Goal: Task Accomplishment & Management: Use online tool/utility

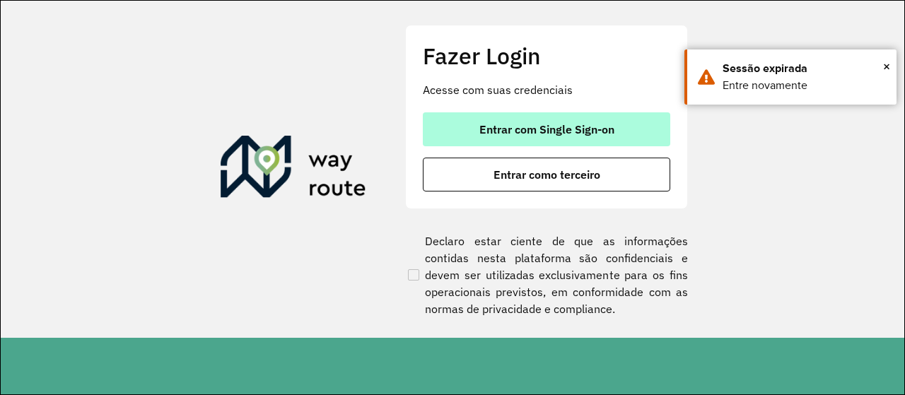
click at [582, 129] on span "Entrar com Single Sign-on" at bounding box center [546, 129] width 135 height 11
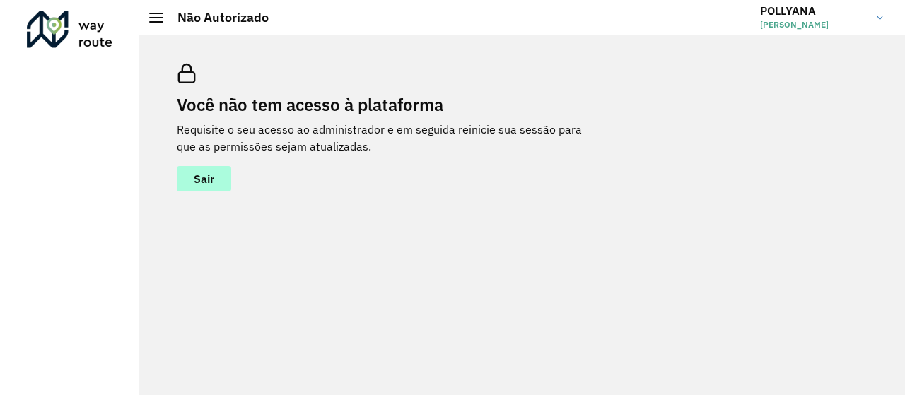
click at [223, 177] on button "Sair" at bounding box center [204, 178] width 54 height 25
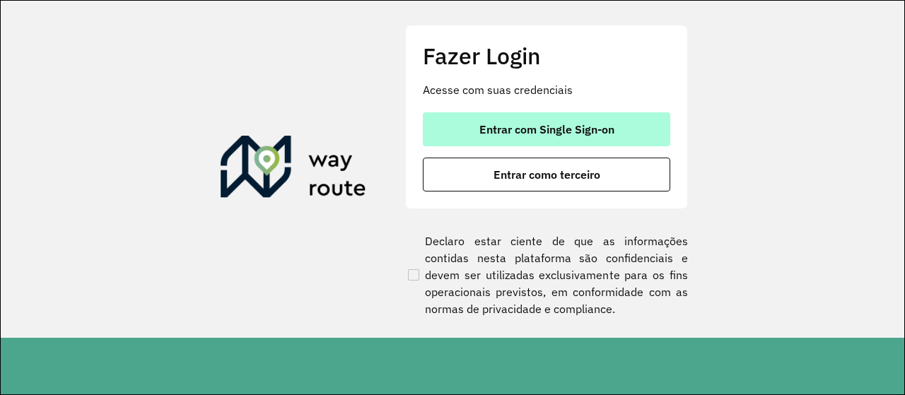
click at [600, 121] on button "Entrar com Single Sign-on" at bounding box center [546, 129] width 247 height 34
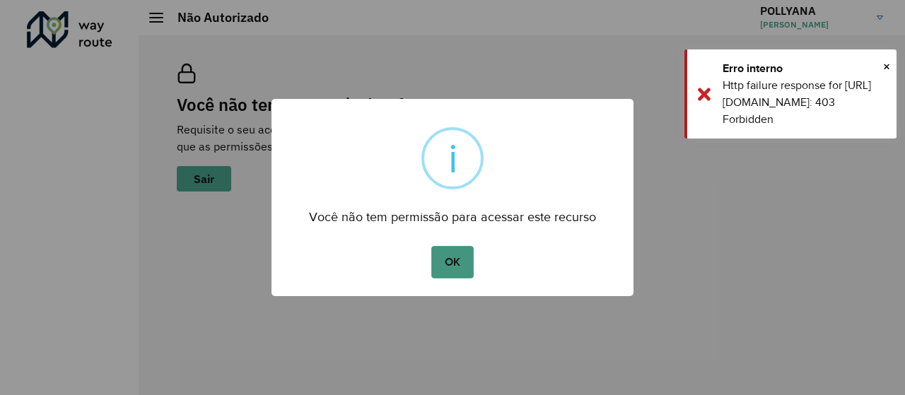
drag, startPoint x: 460, startPoint y: 257, endPoint x: 453, endPoint y: 260, distance: 7.9
click at [458, 257] on button "OK" at bounding box center [452, 262] width 42 height 33
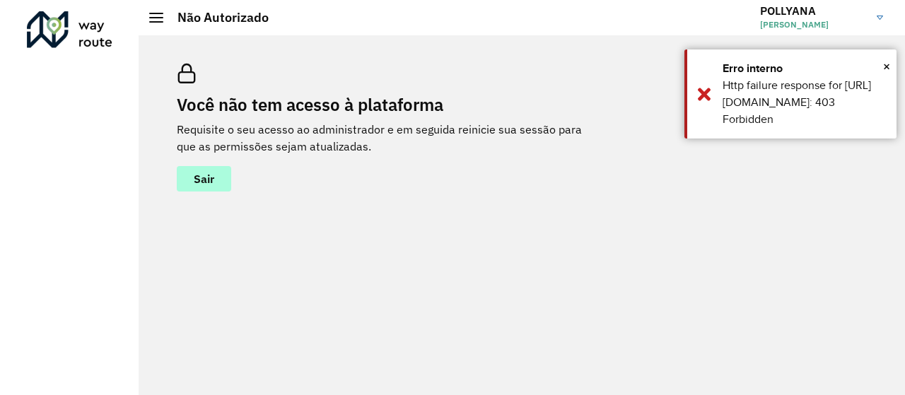
click at [225, 185] on button "Sair" at bounding box center [204, 178] width 54 height 25
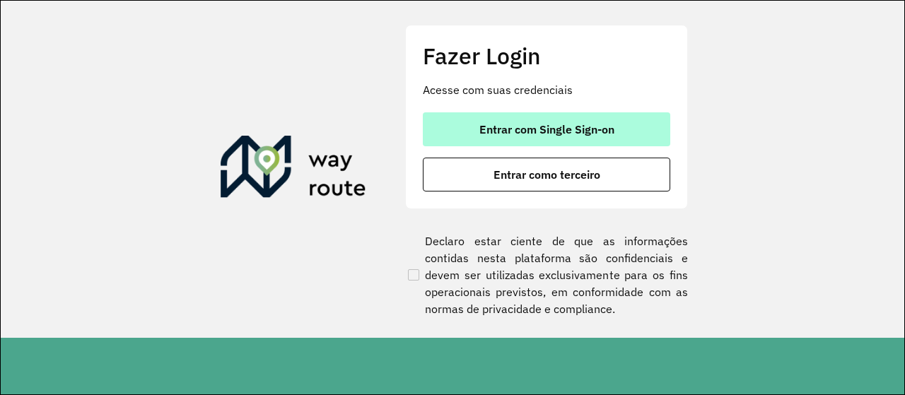
click at [581, 131] on span "Entrar com Single Sign-on" at bounding box center [546, 129] width 135 height 11
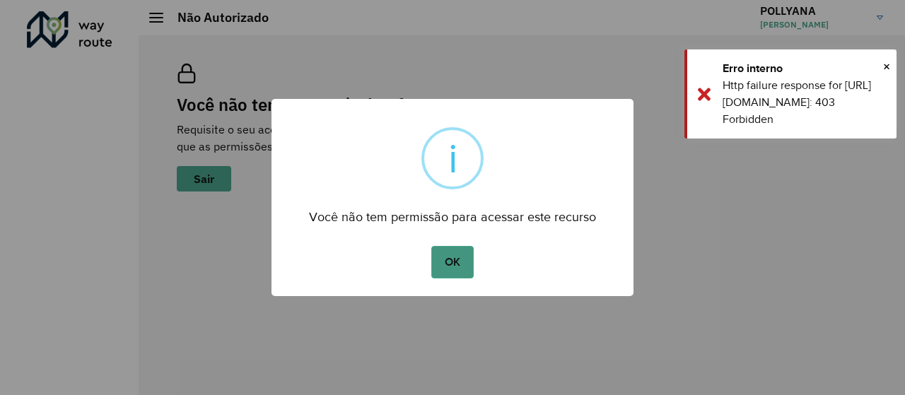
click at [464, 262] on button "OK" at bounding box center [452, 262] width 42 height 33
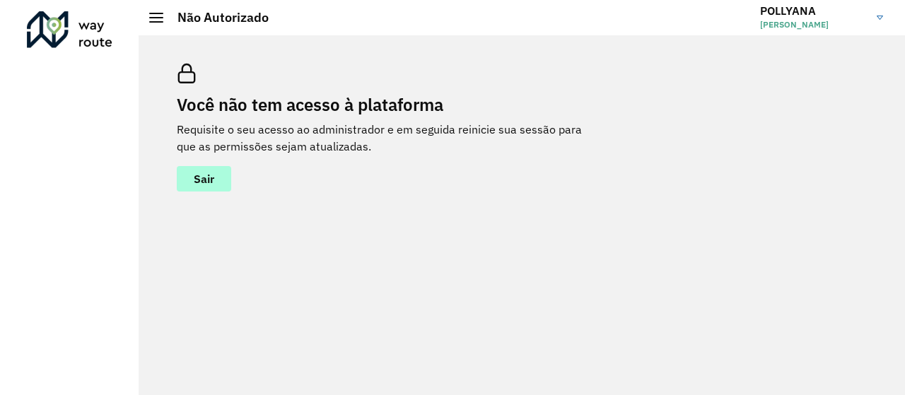
click at [211, 176] on span "Sair" at bounding box center [204, 178] width 21 height 11
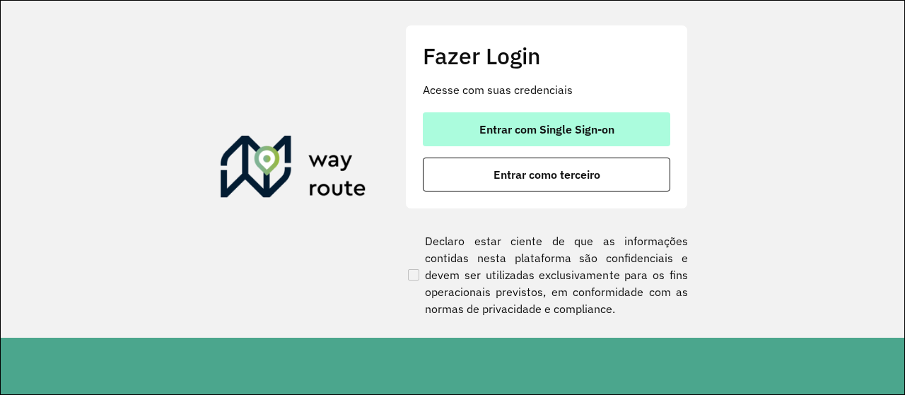
click at [611, 133] on span "Entrar com Single Sign-on" at bounding box center [546, 129] width 135 height 11
